Goal: Information Seeking & Learning: Learn about a topic

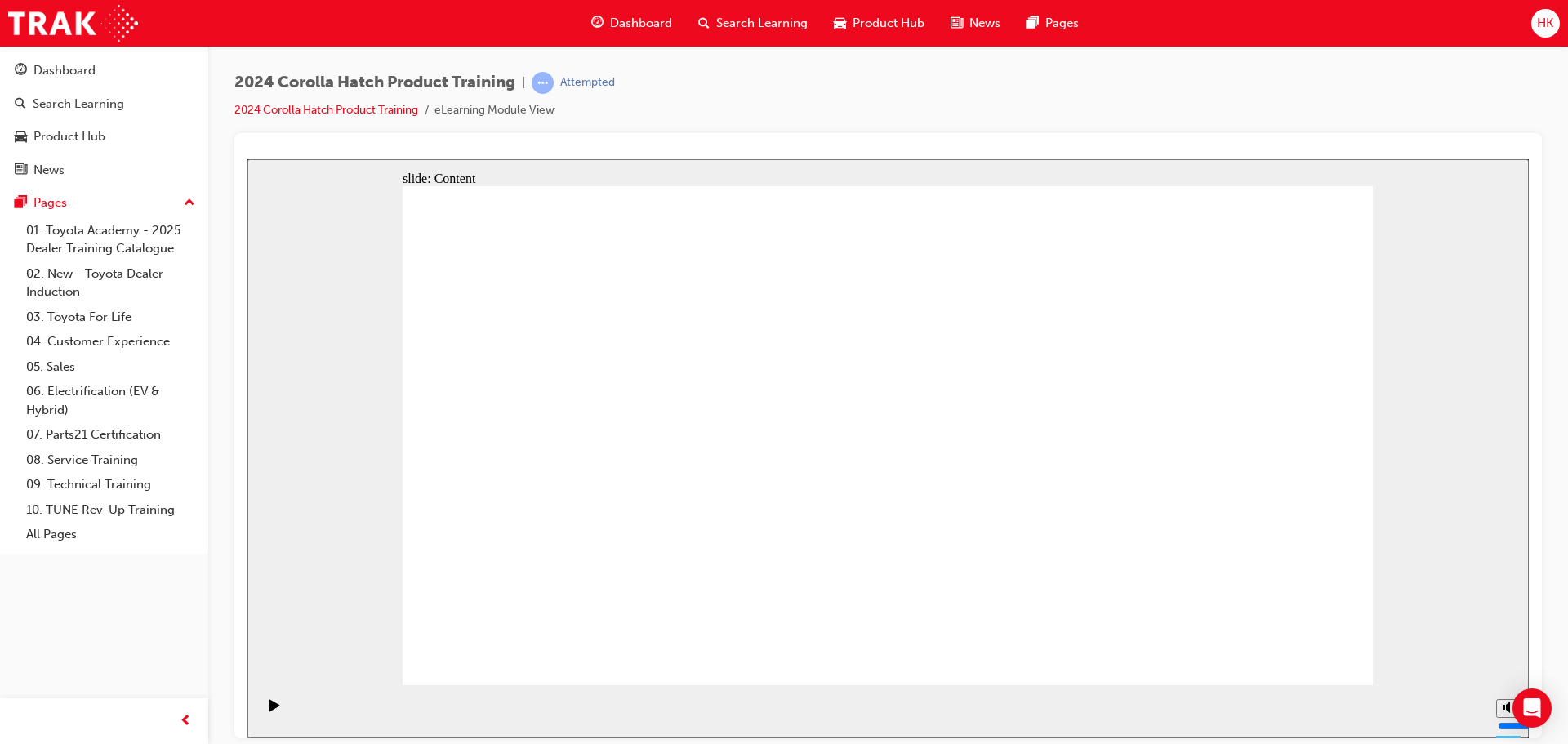
drag, startPoint x: 1336, startPoint y: 657, endPoint x: 1294, endPoint y: 648, distance: 43.0
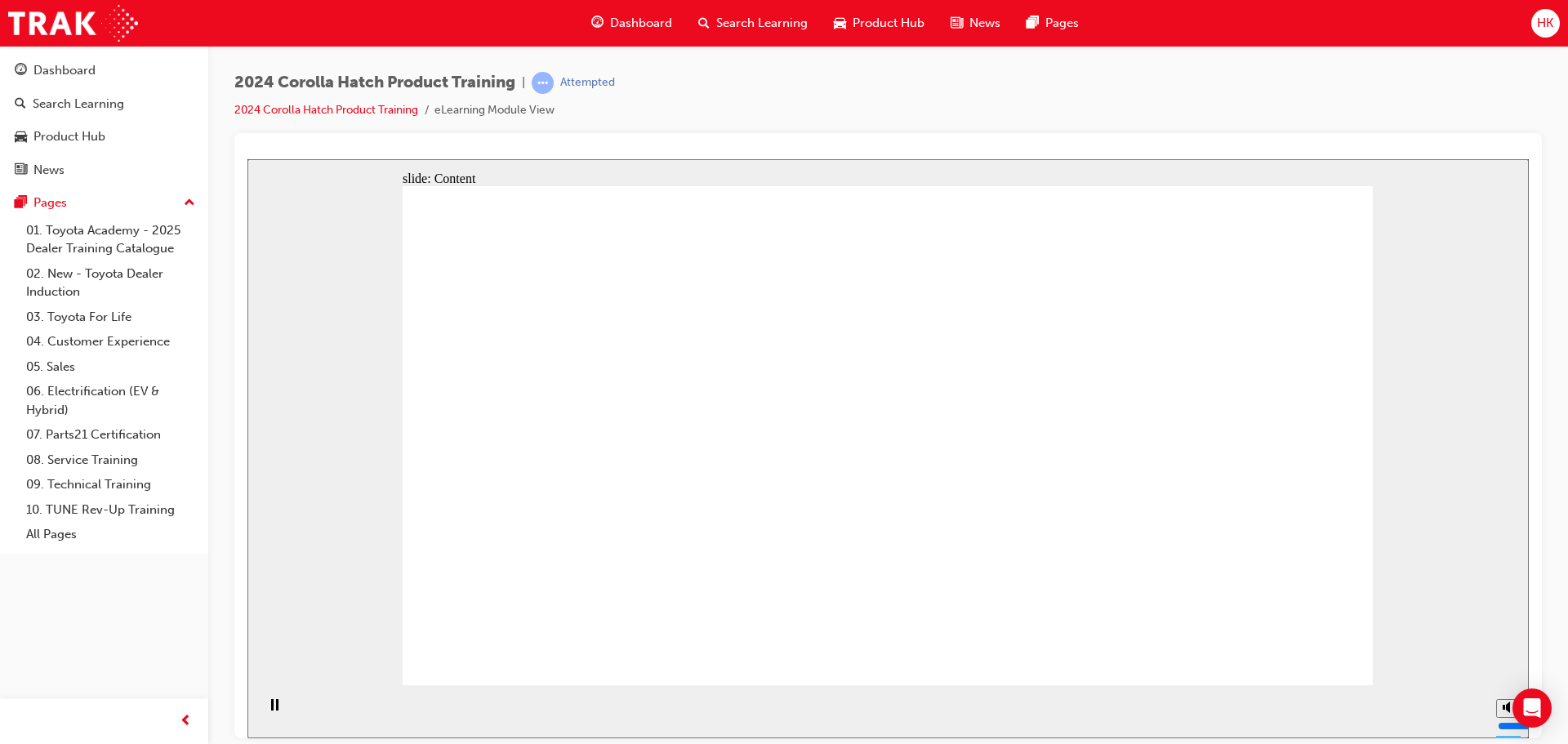
drag, startPoint x: 610, startPoint y: 473, endPoint x: 657, endPoint y: 464, distance: 47.9
drag, startPoint x: 795, startPoint y: 455, endPoint x: 813, endPoint y: 453, distance: 18.1
drag, startPoint x: 1008, startPoint y: 453, endPoint x: 1031, endPoint y: 453, distance: 23.0
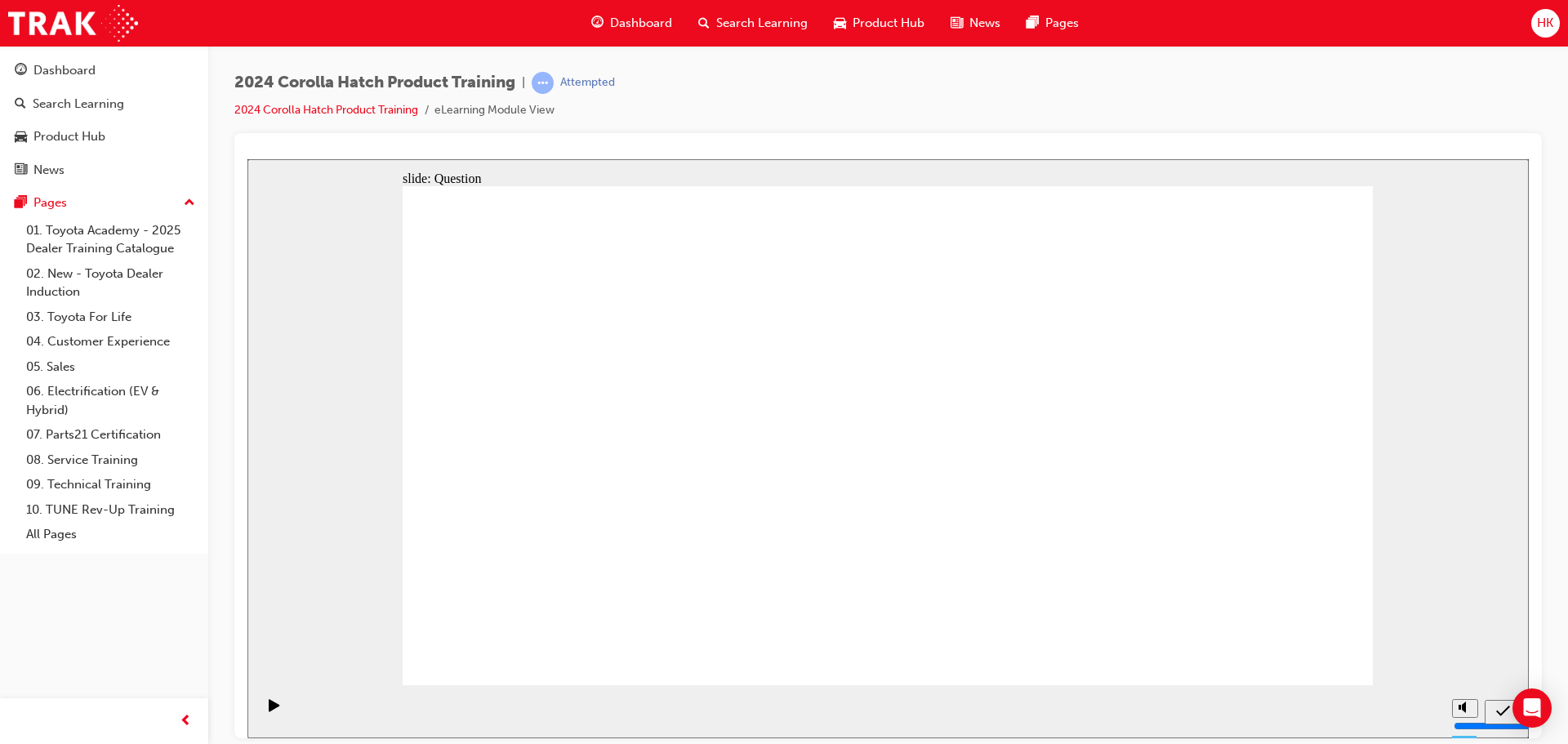
radio input "true"
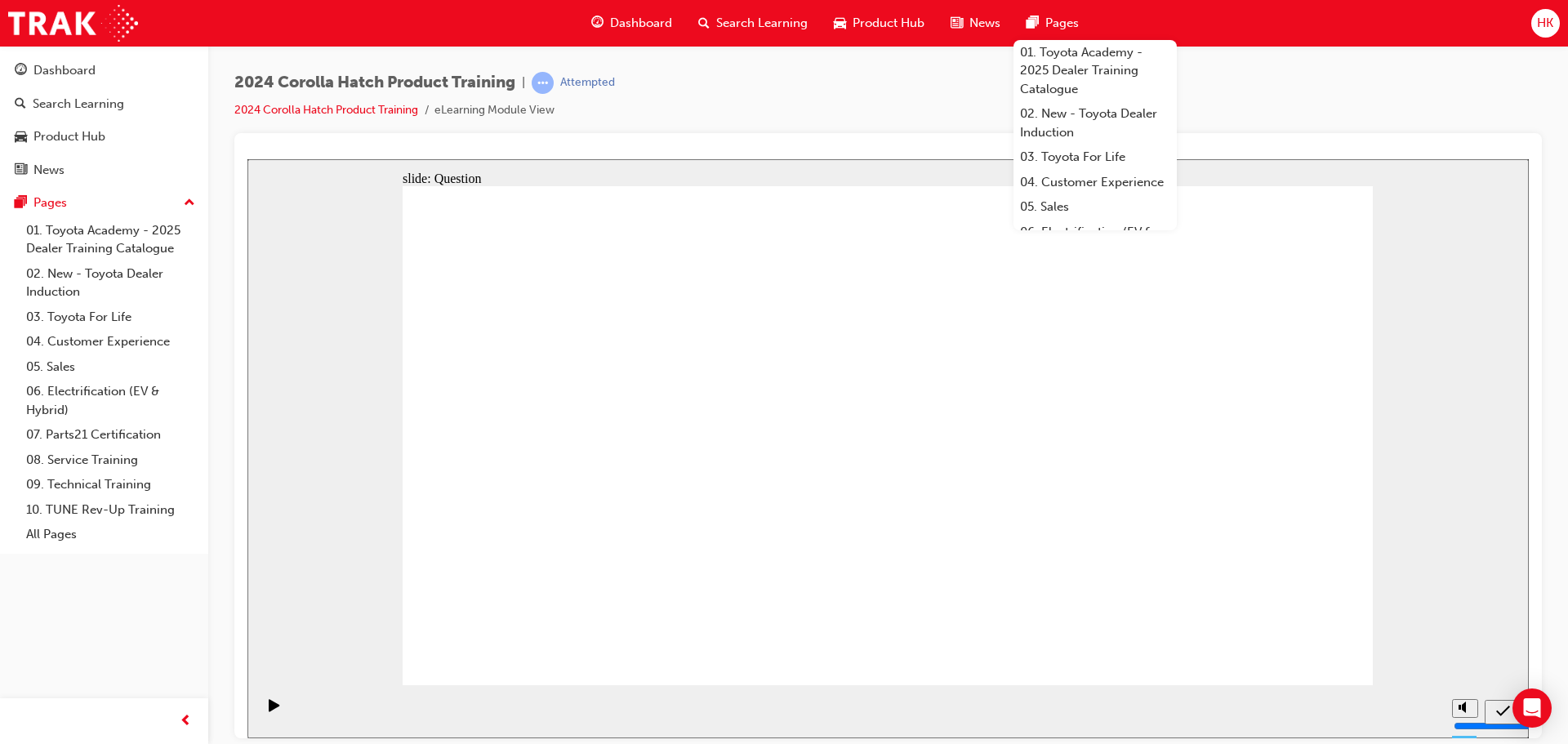
radio input "true"
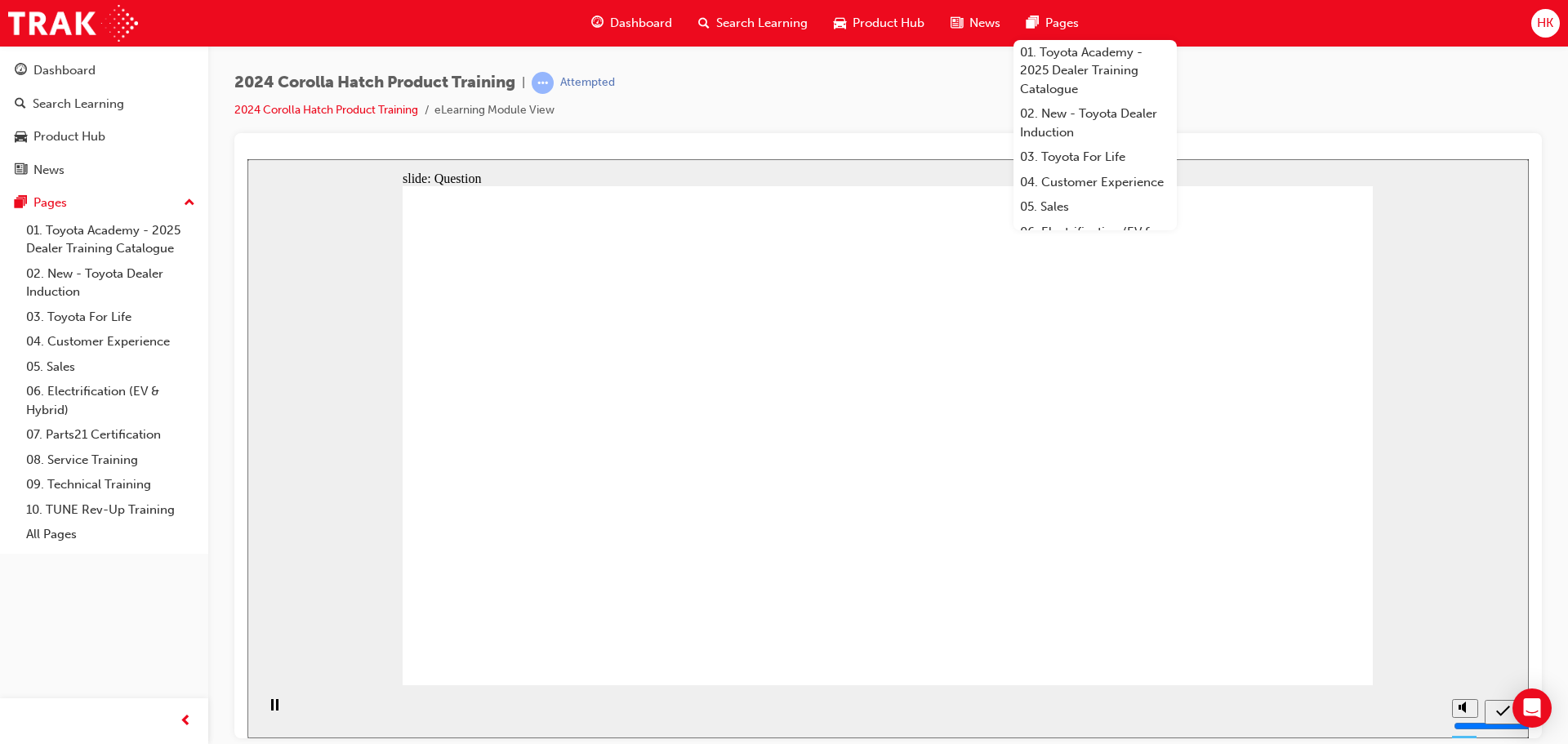
radio input "true"
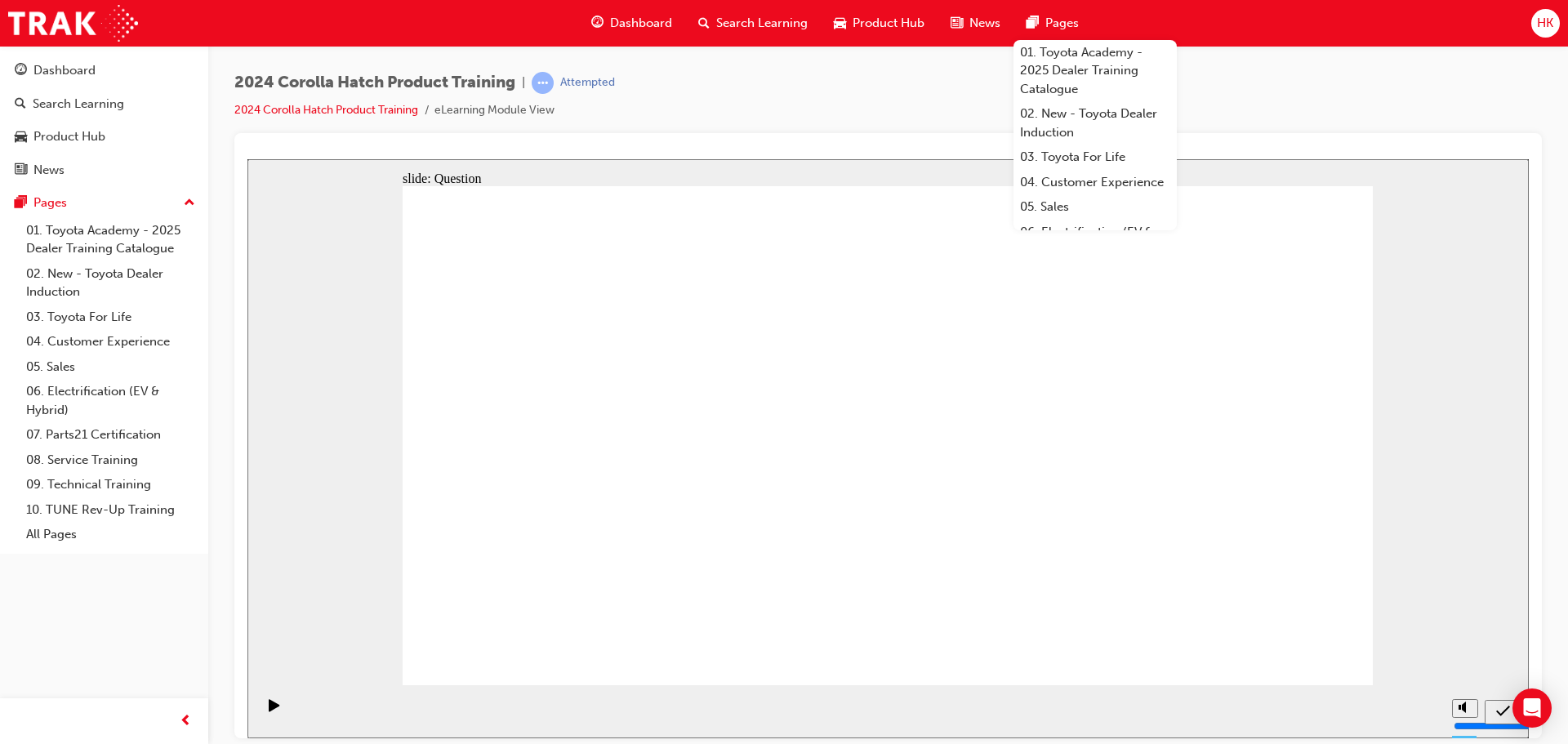
radio input "true"
drag, startPoint x: 755, startPoint y: 565, endPoint x: 570, endPoint y: 422, distance: 233.8
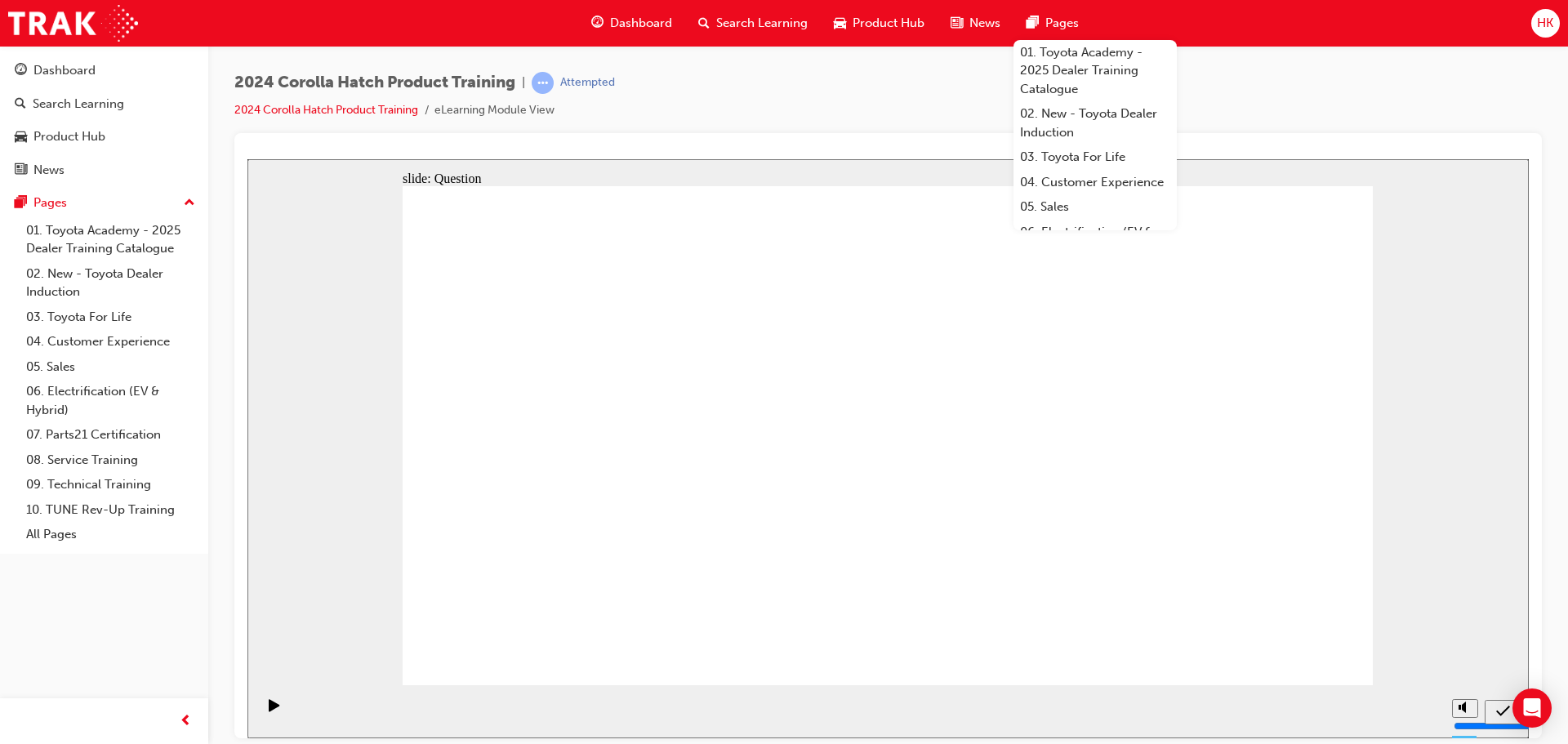
drag, startPoint x: 622, startPoint y: 466, endPoint x: 780, endPoint y: 581, distance: 195.4
drag, startPoint x: 742, startPoint y: 431, endPoint x: 585, endPoint y: 584, distance: 219.2
drag, startPoint x: 1032, startPoint y: 463, endPoint x: 899, endPoint y: 562, distance: 165.8
drag, startPoint x: 1228, startPoint y: 422, endPoint x: 1230, endPoint y: 569, distance: 147.0
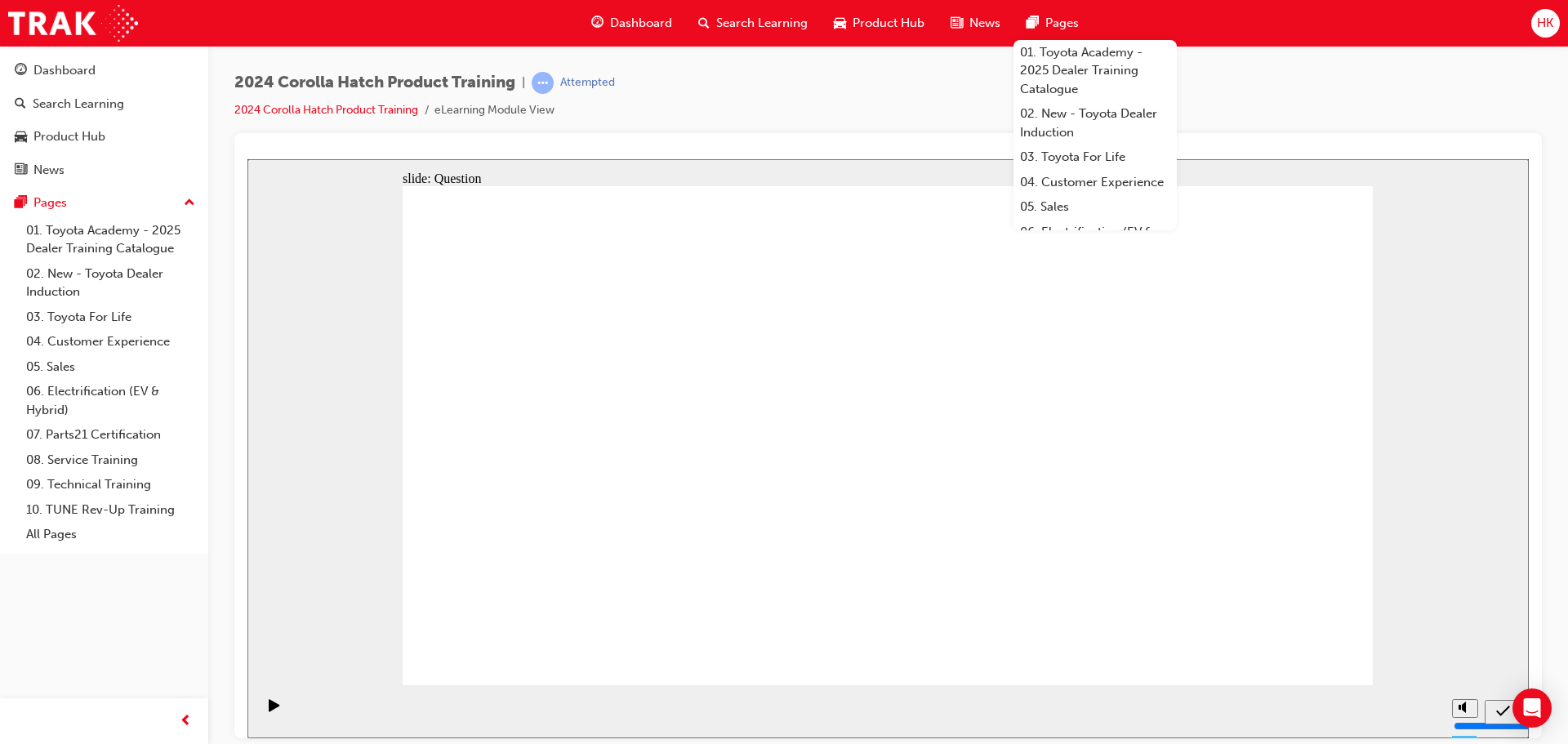
drag, startPoint x: 896, startPoint y: 442, endPoint x: 1060, endPoint y: 567, distance: 206.2
drag, startPoint x: 1237, startPoint y: 502, endPoint x: 1235, endPoint y: 579, distance: 77.0
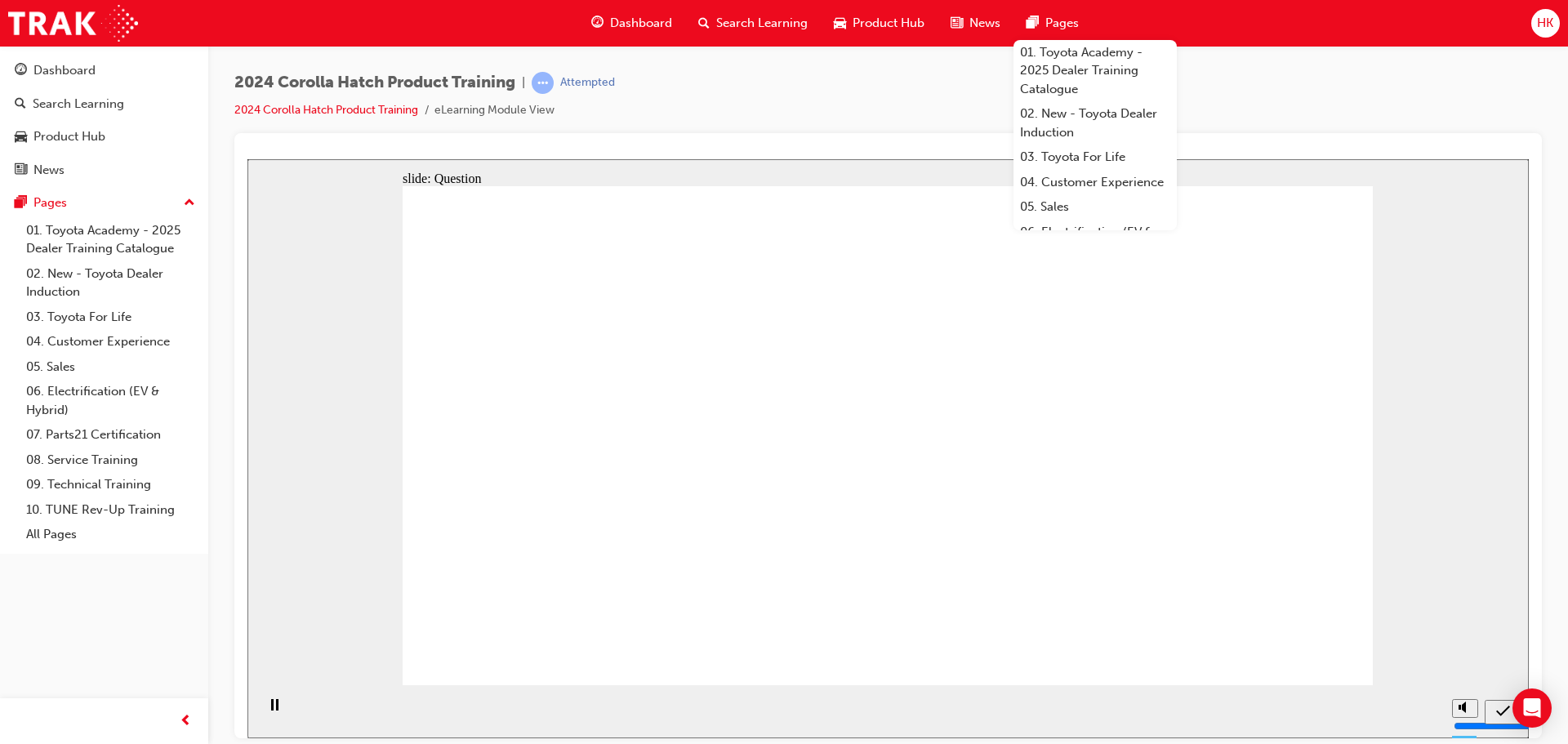
radio input "true"
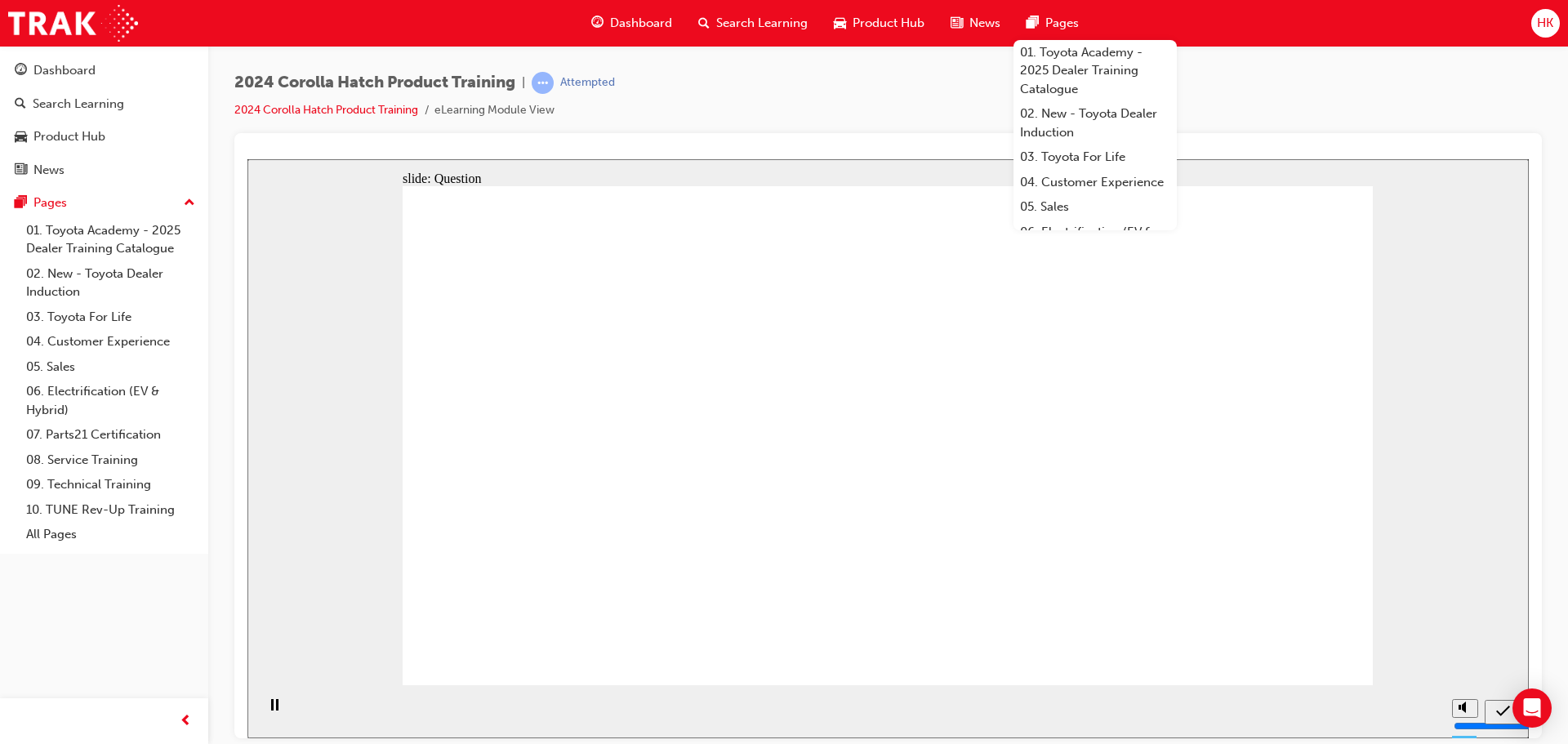
radio input "true"
drag, startPoint x: 919, startPoint y: 425, endPoint x: 1153, endPoint y: 524, distance: 254.1
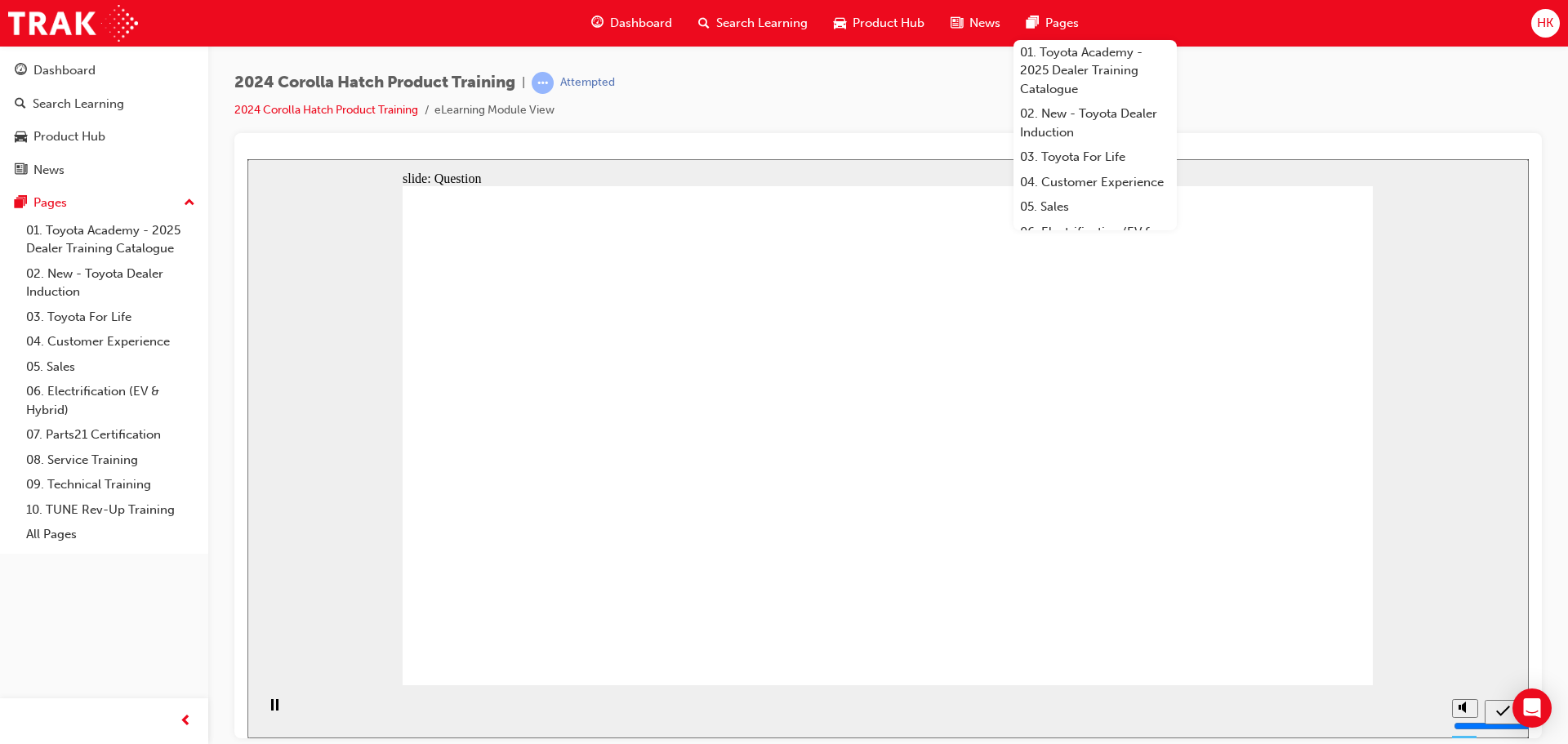
radio input "true"
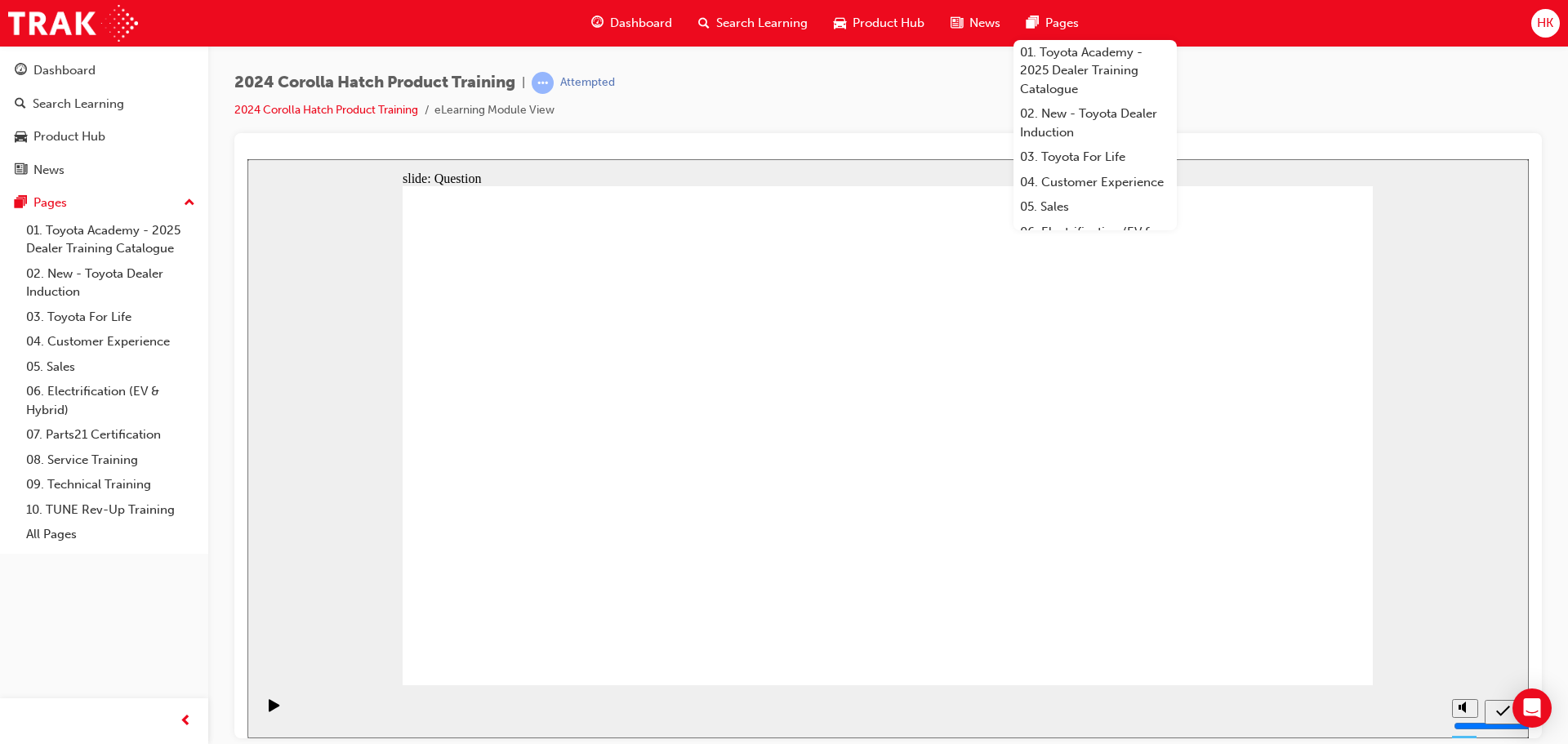
drag, startPoint x: 544, startPoint y: 416, endPoint x: 715, endPoint y: 566, distance: 227.5
drag, startPoint x: 704, startPoint y: 442, endPoint x: 641, endPoint y: 539, distance: 115.7
drag, startPoint x: 977, startPoint y: 512, endPoint x: 1070, endPoint y: 561, distance: 105.1
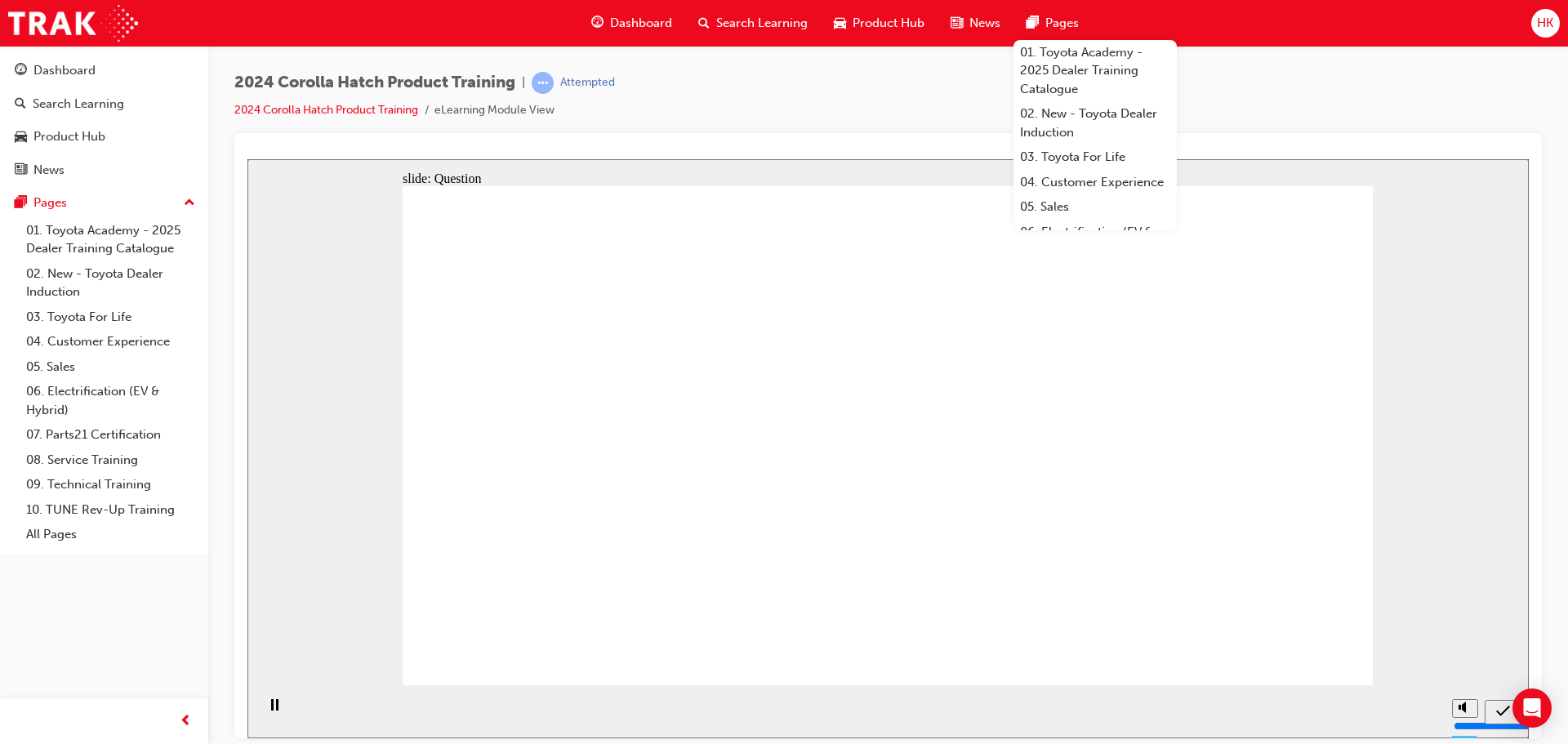
drag, startPoint x: 1219, startPoint y: 549, endPoint x: 1219, endPoint y: 581, distance: 32.0
drag, startPoint x: 1023, startPoint y: 488, endPoint x: 907, endPoint y: 610, distance: 168.3
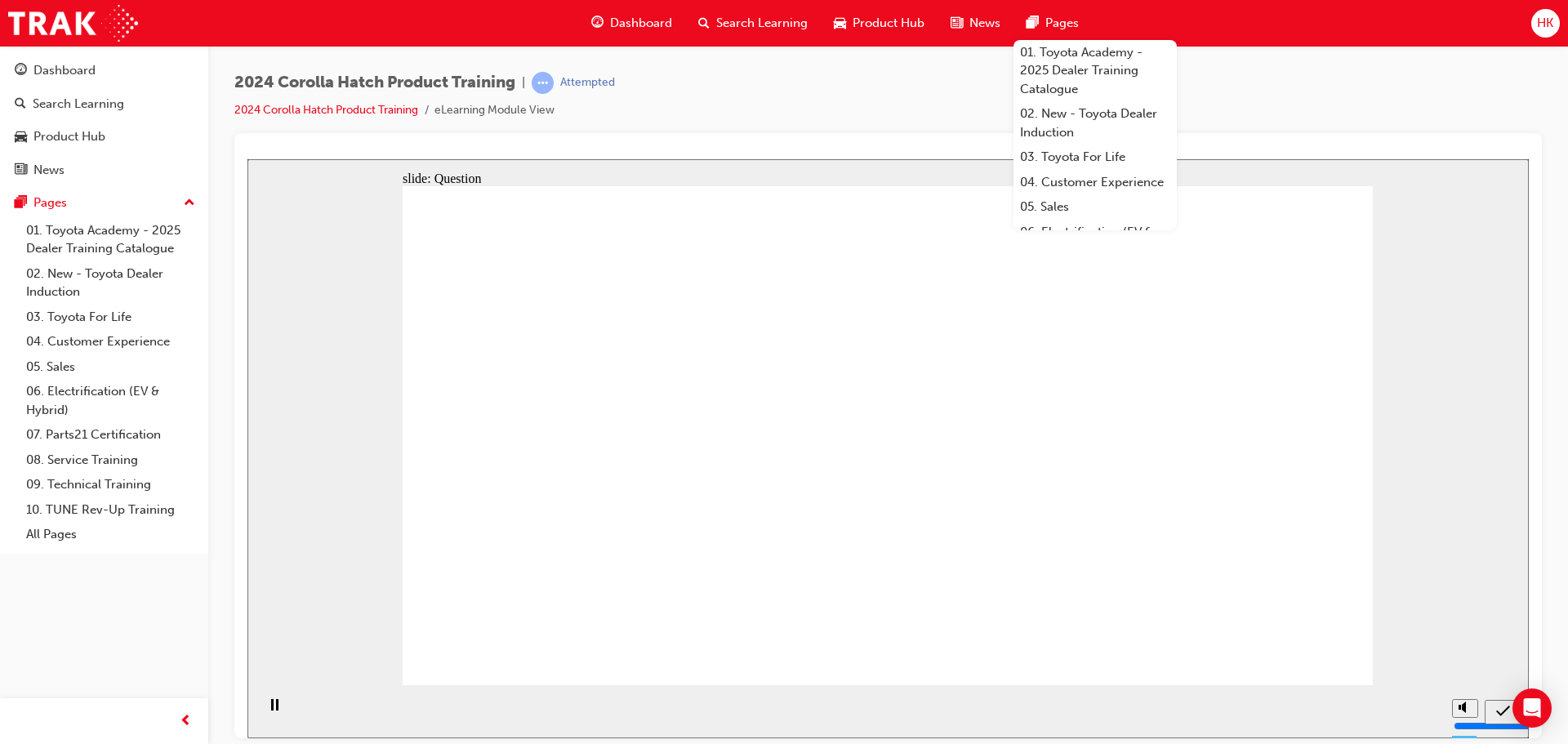
radio input "true"
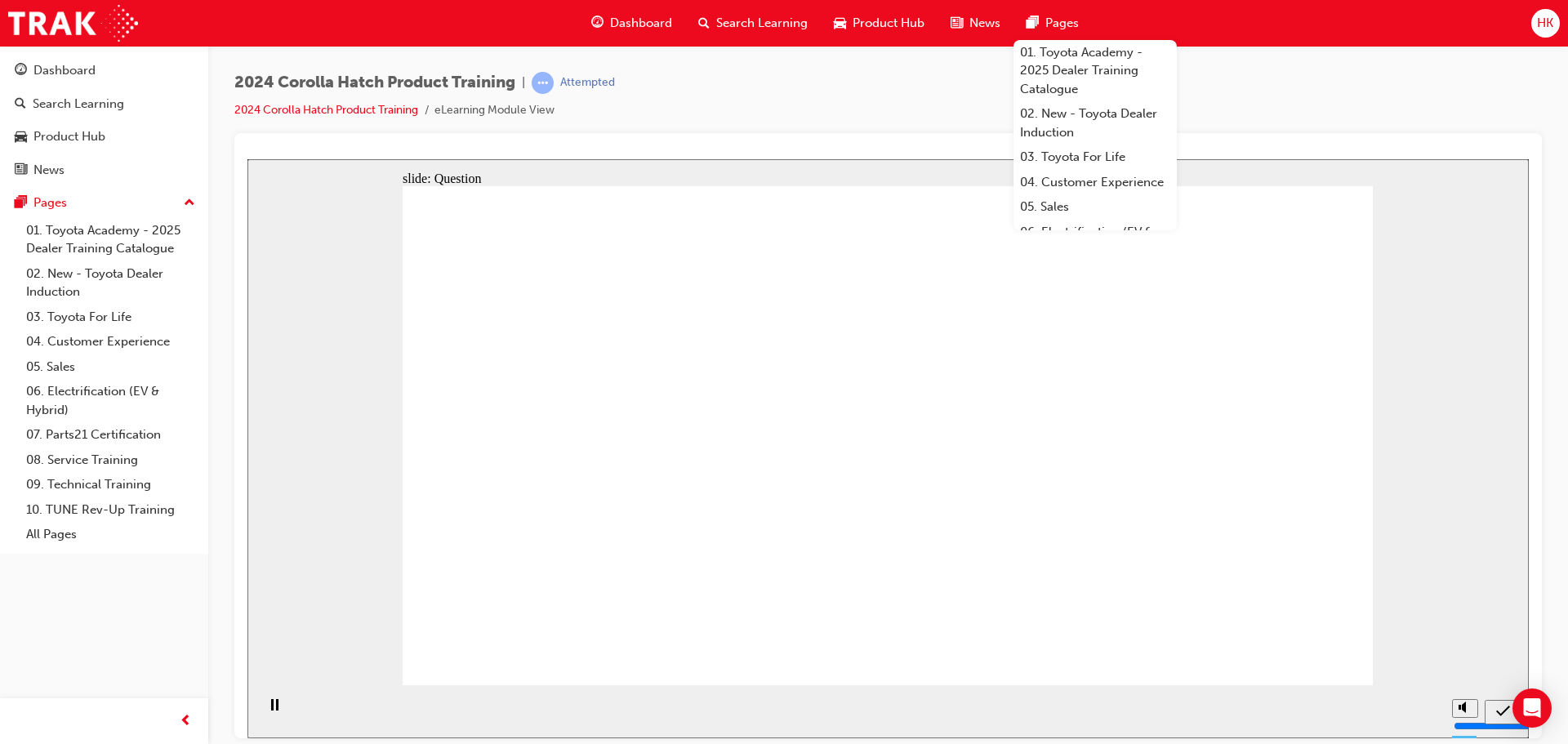
radio input "true"
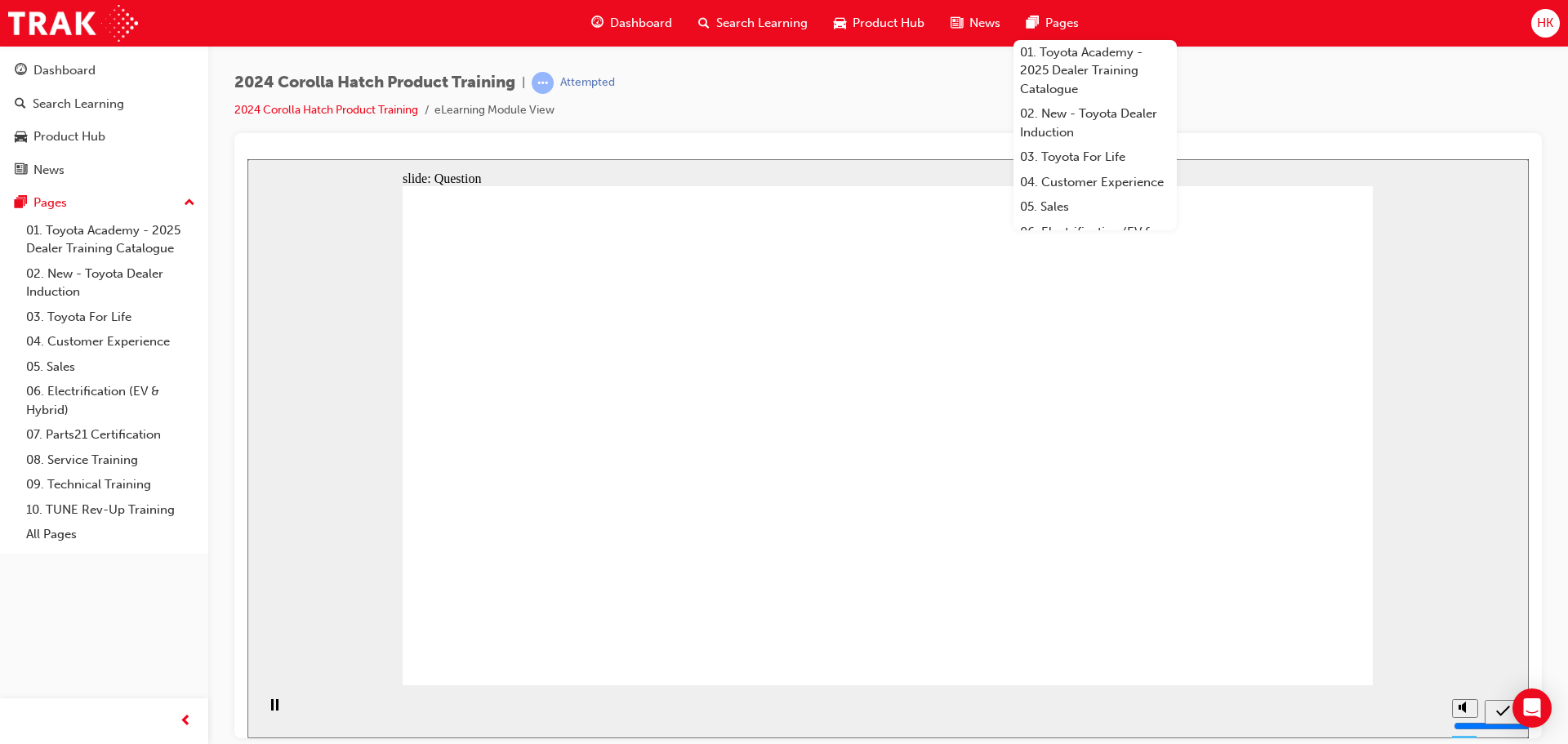
radio input "true"
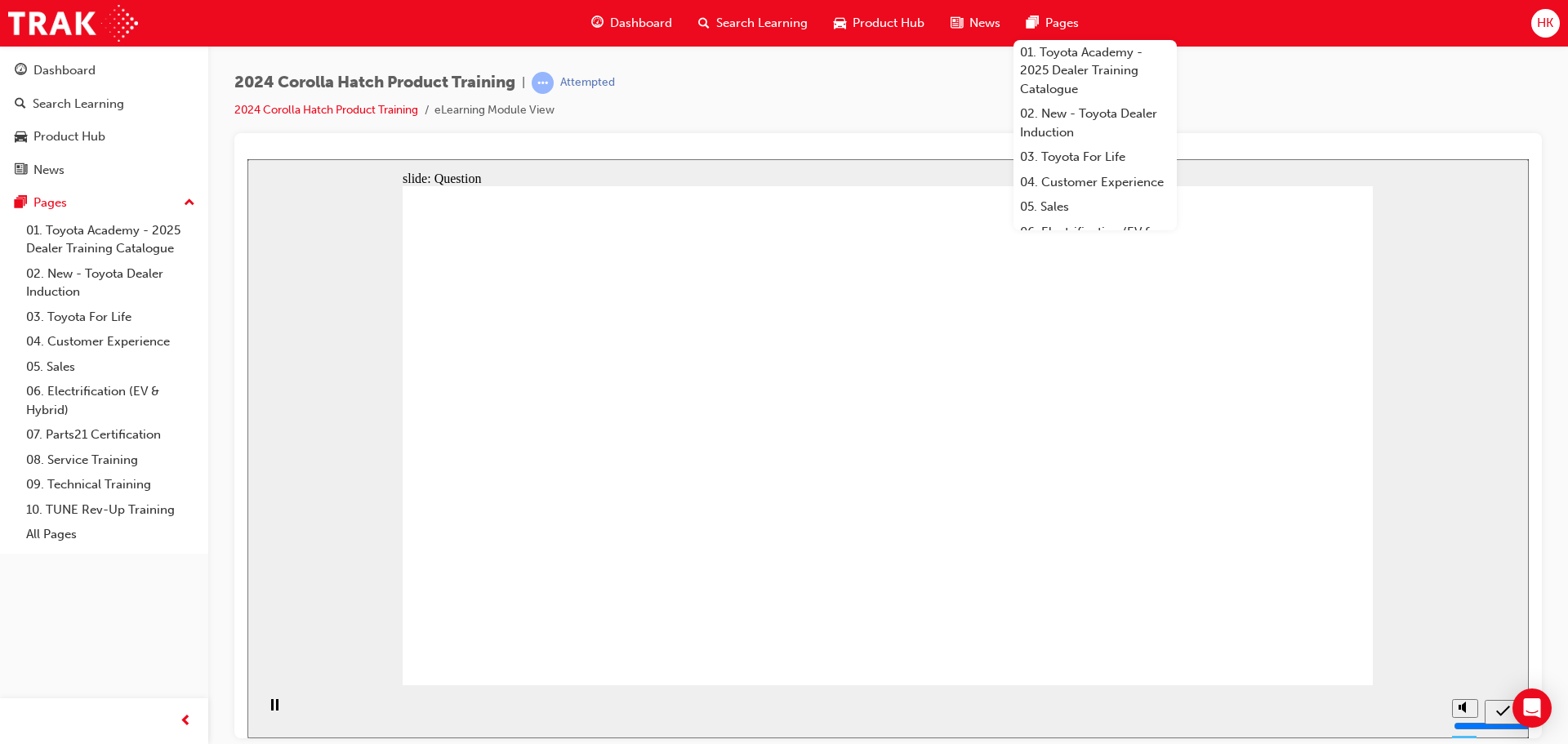
drag, startPoint x: 581, startPoint y: 438, endPoint x: 745, endPoint y: 571, distance: 211.2
drag, startPoint x: 749, startPoint y: 422, endPoint x: 586, endPoint y: 516, distance: 188.2
drag, startPoint x: 1003, startPoint y: 466, endPoint x: 1069, endPoint y: 560, distance: 114.9
drag, startPoint x: 1206, startPoint y: 489, endPoint x: 1198, endPoint y: 545, distance: 56.6
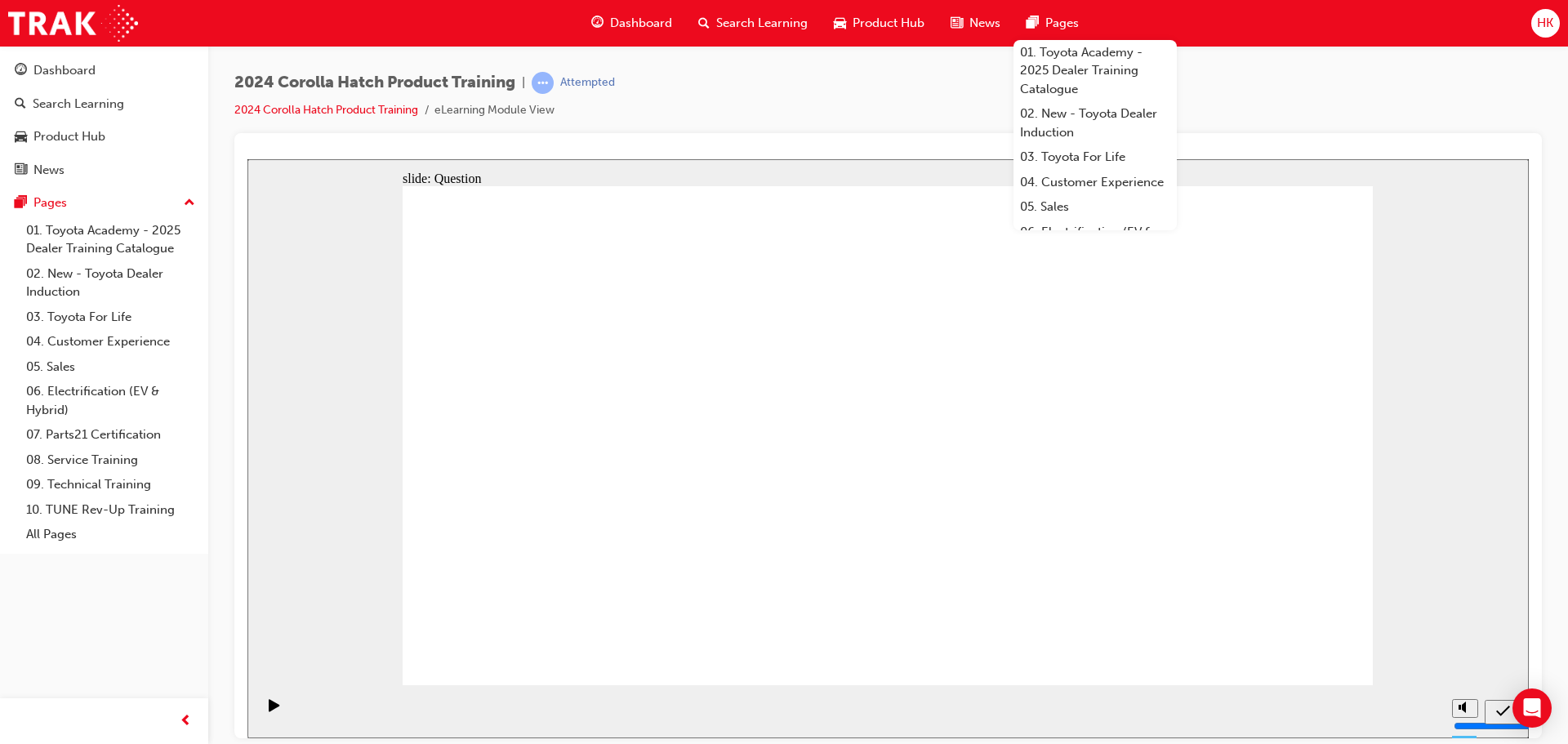
drag, startPoint x: 844, startPoint y: 577, endPoint x: 835, endPoint y: 607, distance: 31.3
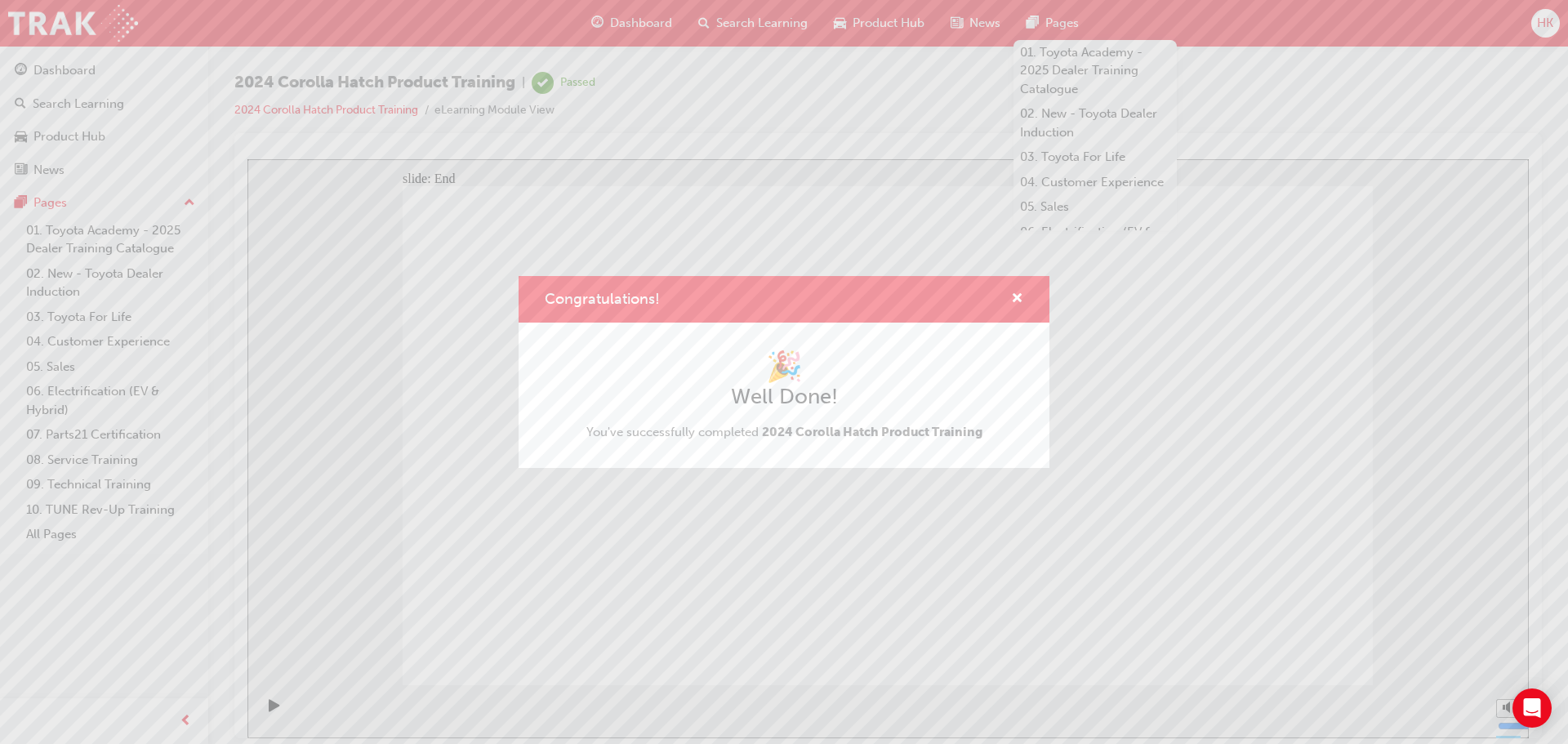
click at [992, 333] on div "🎉 Well Done! You've successfully completed 2024 Corolla Hatch Product Training" at bounding box center [784, 394] width 531 height 145
